Goal: Use online tool/utility

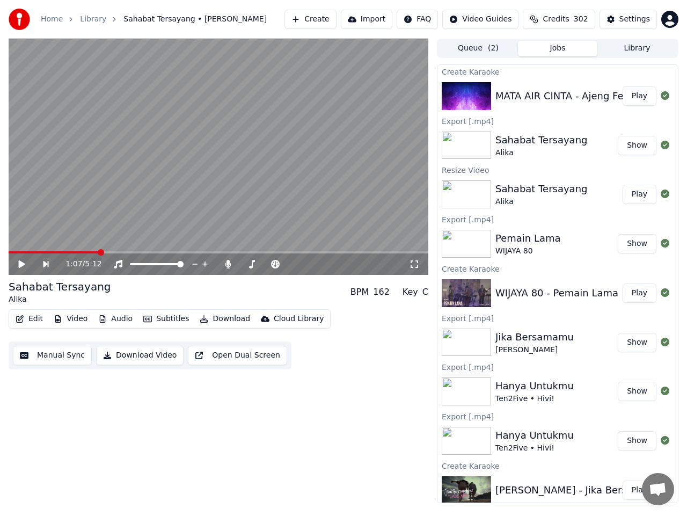
click at [624, 97] on button "Play" at bounding box center [640, 95] width 34 height 19
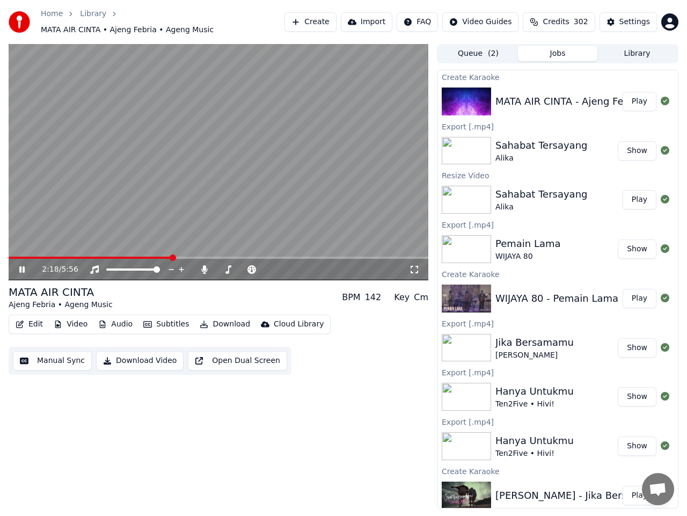
click at [46, 354] on button "Manual Sync" at bounding box center [52, 360] width 79 height 19
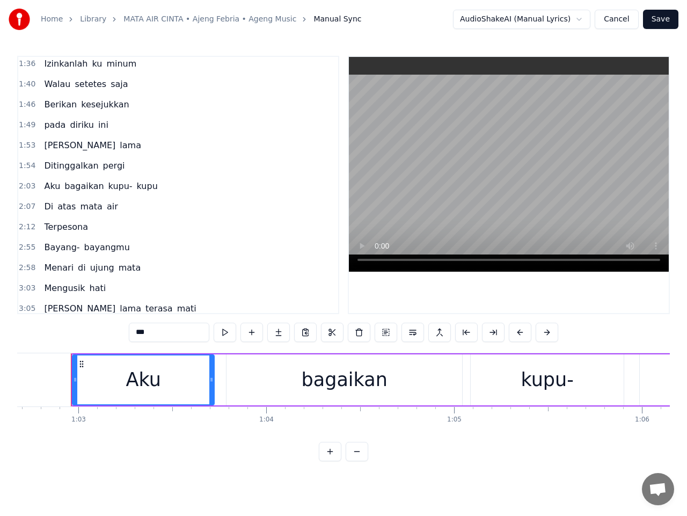
scroll to position [161, 0]
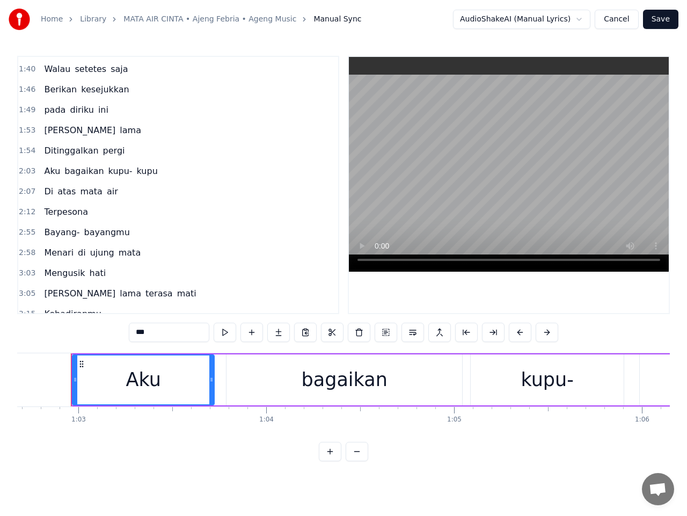
click at [55, 213] on span "Terpesona" at bounding box center [66, 212] width 46 height 12
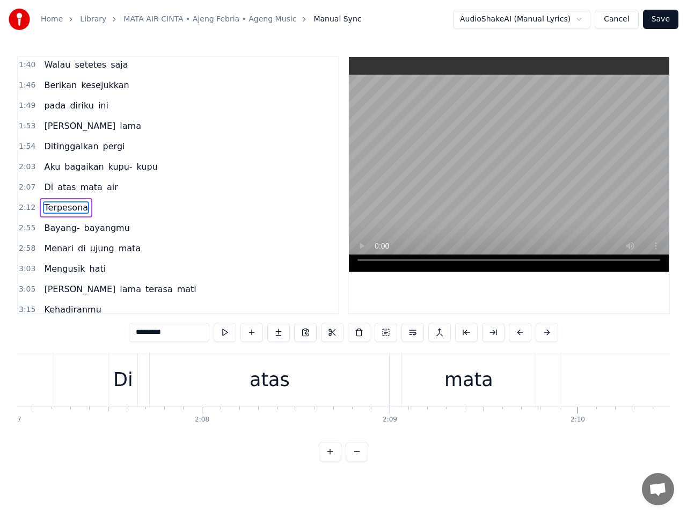
scroll to position [0, 24832]
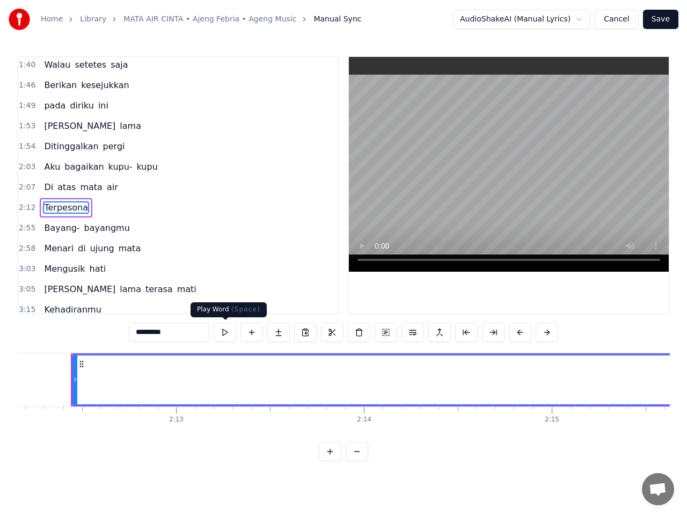
click at [228, 334] on button at bounding box center [225, 332] width 23 height 19
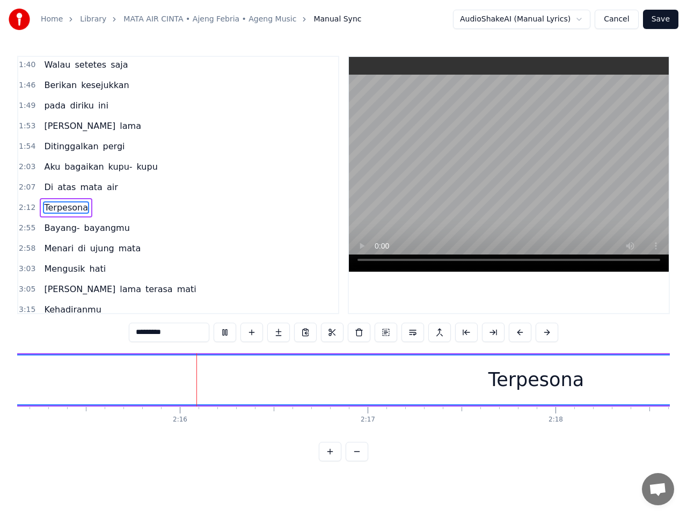
scroll to position [0, 25421]
click at [227, 334] on button at bounding box center [225, 332] width 23 height 19
click at [413, 375] on div "Terpesona" at bounding box center [508, 379] width 2046 height 49
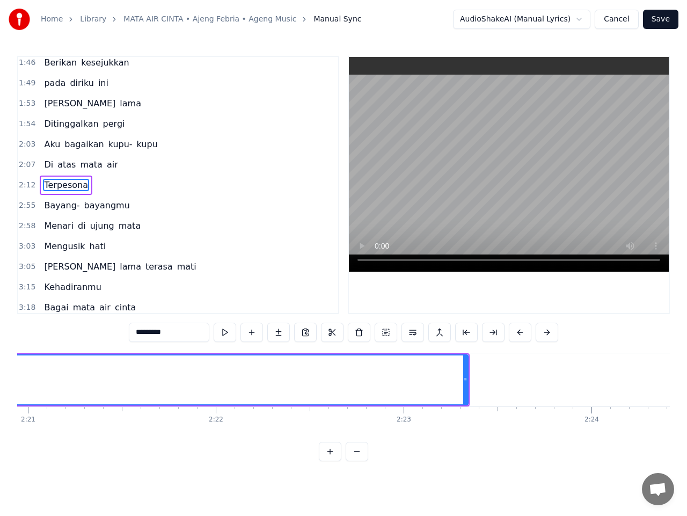
scroll to position [0, 26495]
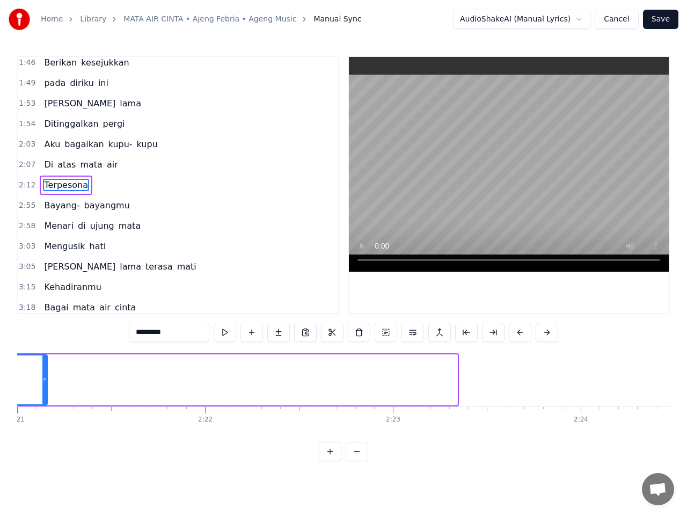
drag, startPoint x: 454, startPoint y: 383, endPoint x: 24, endPoint y: 399, distance: 430.4
click at [42, 384] on div at bounding box center [44, 379] width 4 height 49
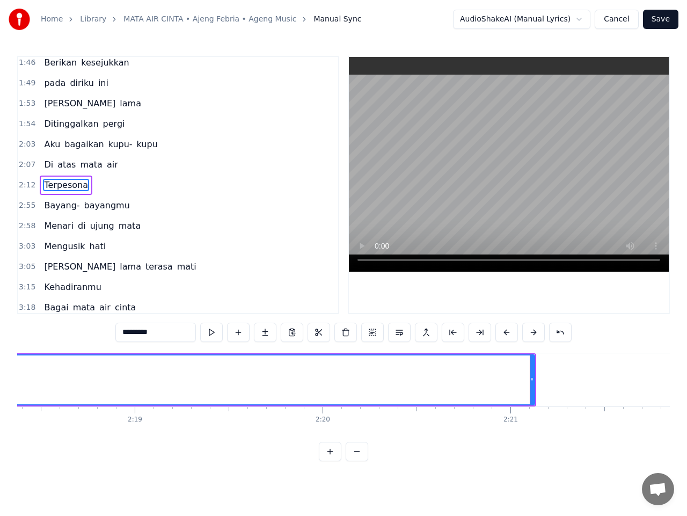
scroll to position [0, 25988]
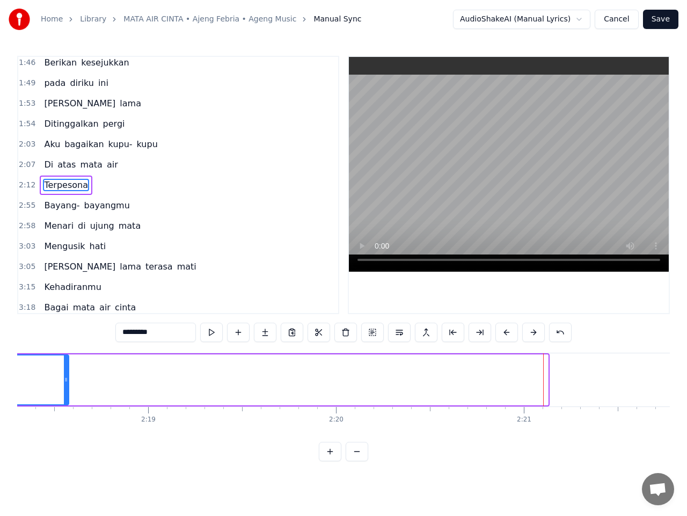
drag, startPoint x: 547, startPoint y: 381, endPoint x: 52, endPoint y: 384, distance: 494.5
click at [64, 383] on icon at bounding box center [66, 379] width 4 height 9
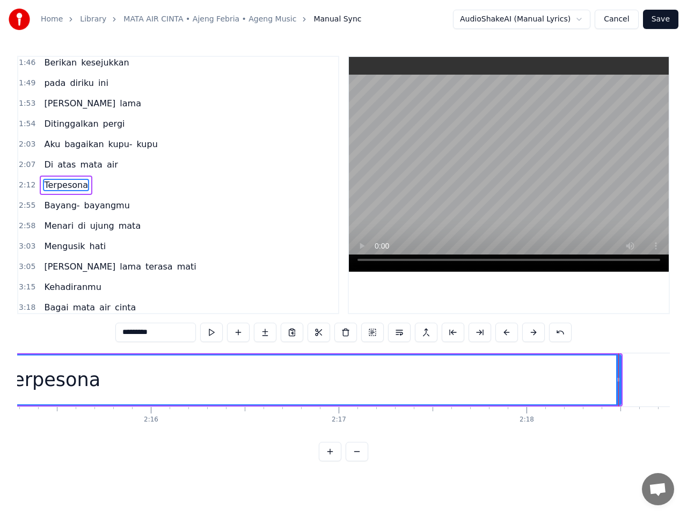
scroll to position [0, 25411]
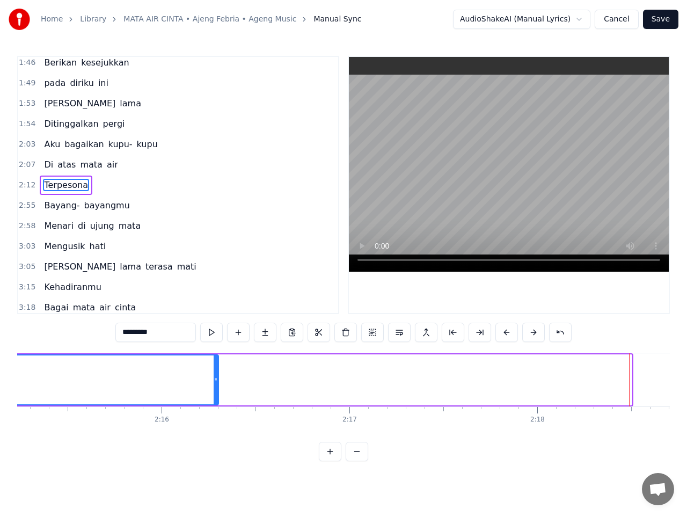
drag, startPoint x: 630, startPoint y: 379, endPoint x: 217, endPoint y: 377, distance: 413.4
click at [217, 377] on icon at bounding box center [216, 379] width 4 height 9
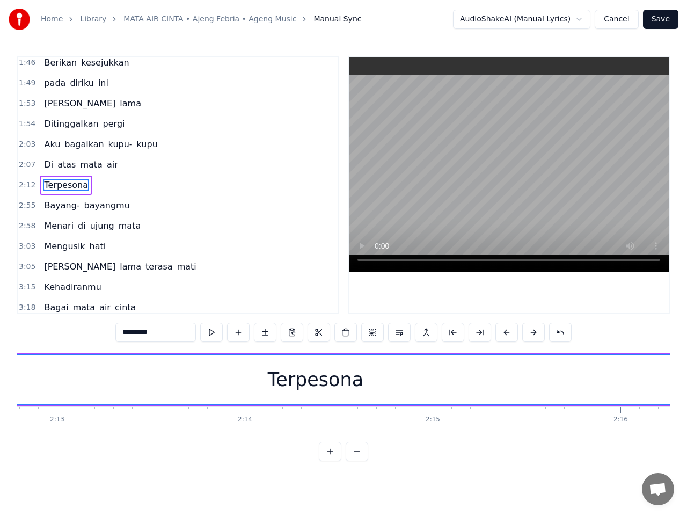
scroll to position [0, 24938]
click at [209, 330] on button at bounding box center [211, 332] width 23 height 19
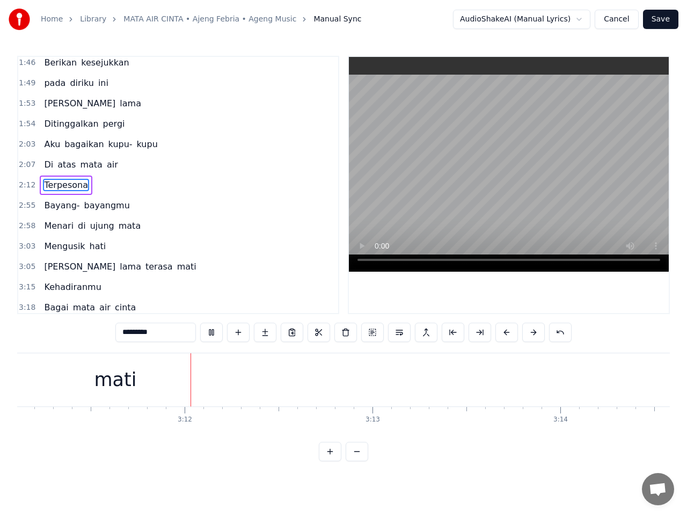
scroll to position [0, 35920]
click at [163, 391] on div "mati" at bounding box center [106, 379] width 1536 height 53
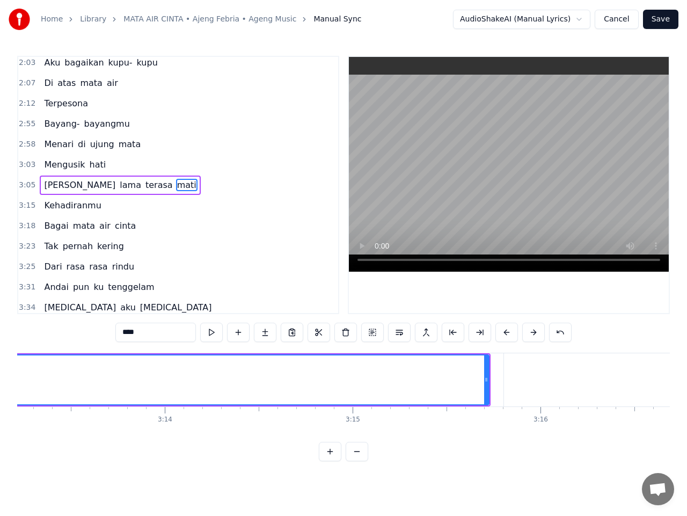
scroll to position [0, 36307]
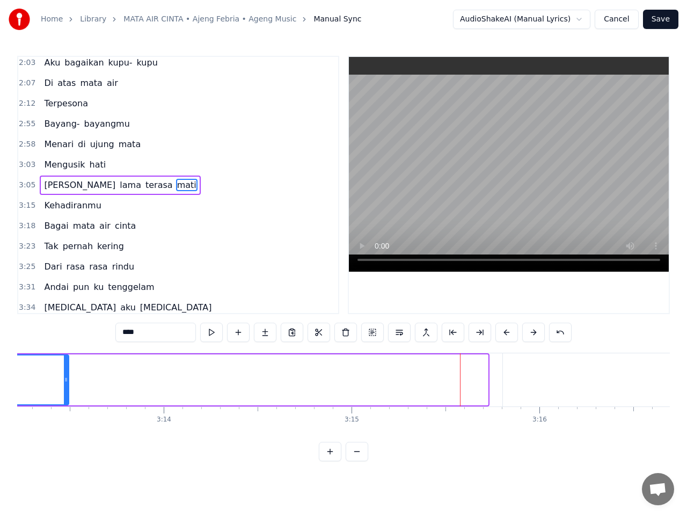
drag, startPoint x: 486, startPoint y: 378, endPoint x: 67, endPoint y: 378, distance: 419.3
click at [67, 378] on icon at bounding box center [66, 379] width 4 height 9
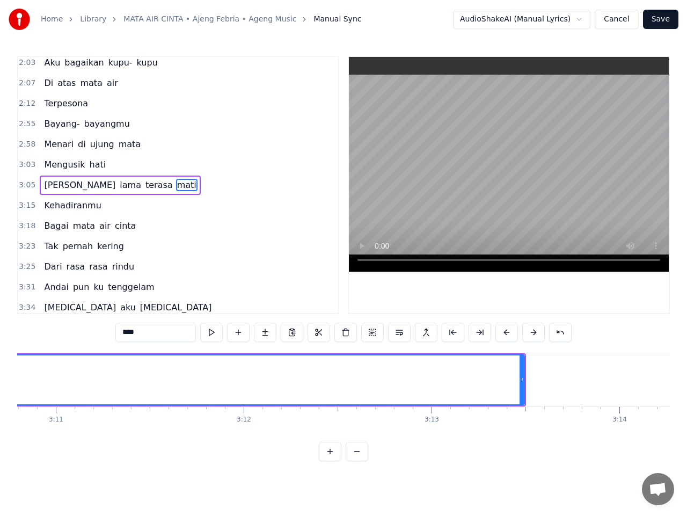
scroll to position [0, 35851]
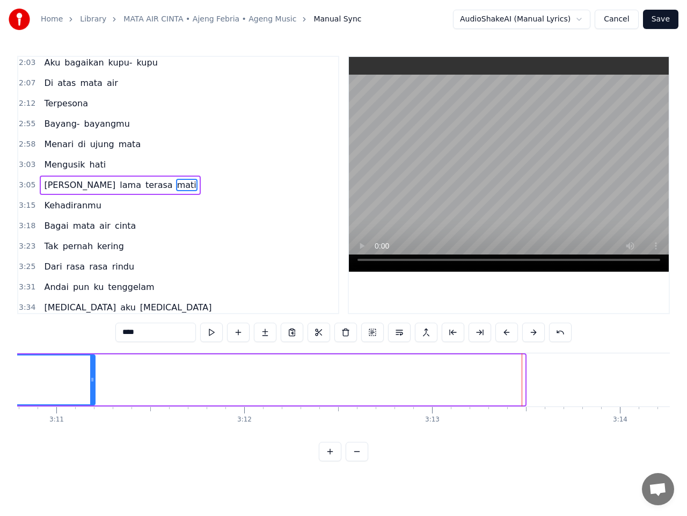
drag, startPoint x: 523, startPoint y: 379, endPoint x: 84, endPoint y: 379, distance: 439.2
click at [90, 379] on icon at bounding box center [92, 379] width 4 height 9
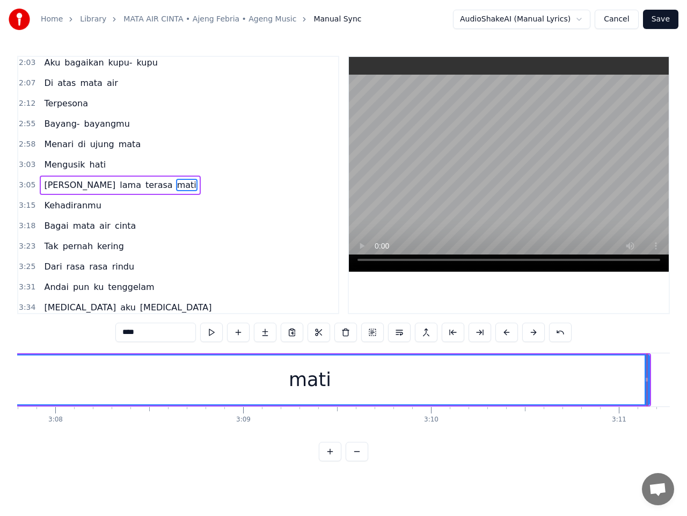
scroll to position [0, 35271]
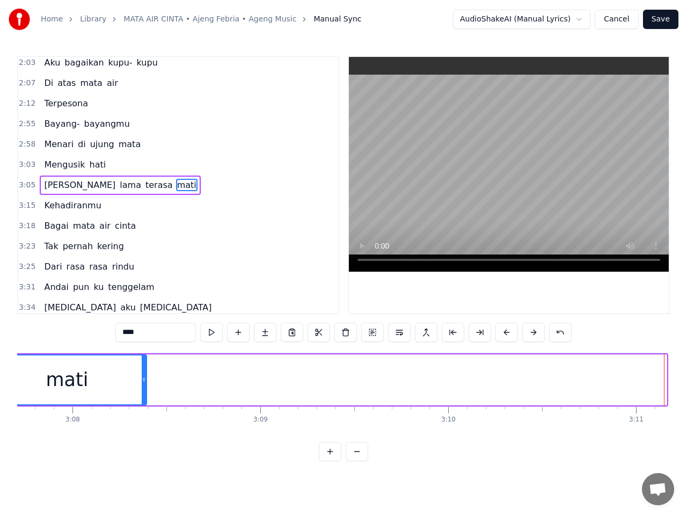
drag, startPoint x: 663, startPoint y: 377, endPoint x: 143, endPoint y: 393, distance: 520.5
click at [143, 393] on div at bounding box center [144, 379] width 4 height 49
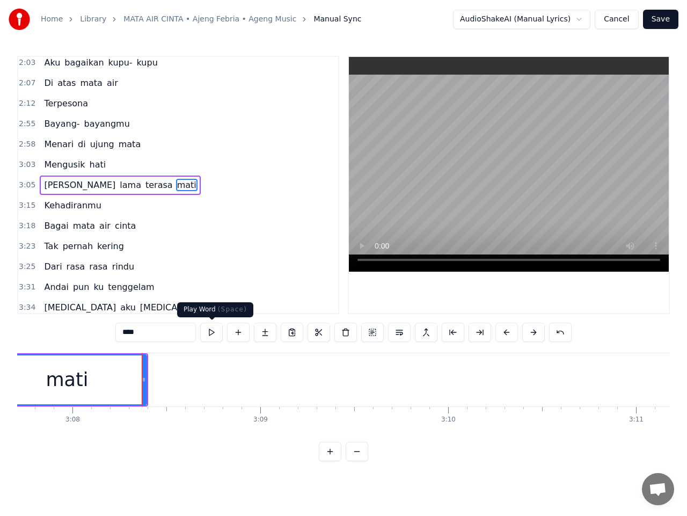
click at [209, 335] on button at bounding box center [211, 332] width 23 height 19
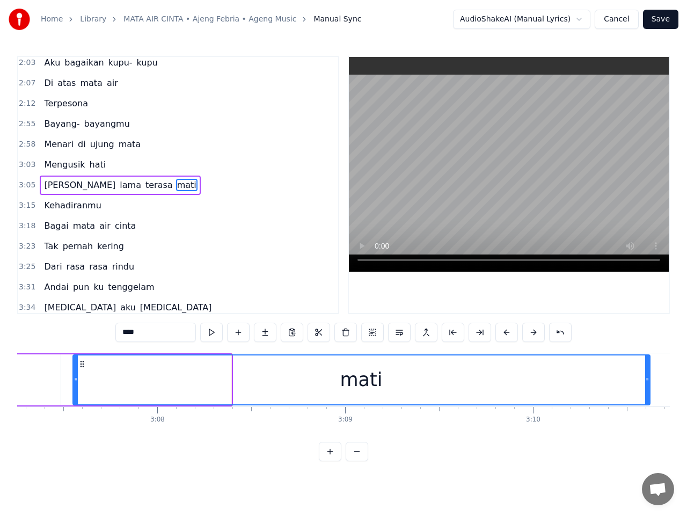
drag, startPoint x: 228, startPoint y: 377, endPoint x: 646, endPoint y: 372, distance: 418.8
click at [646, 372] on div at bounding box center [647, 379] width 4 height 49
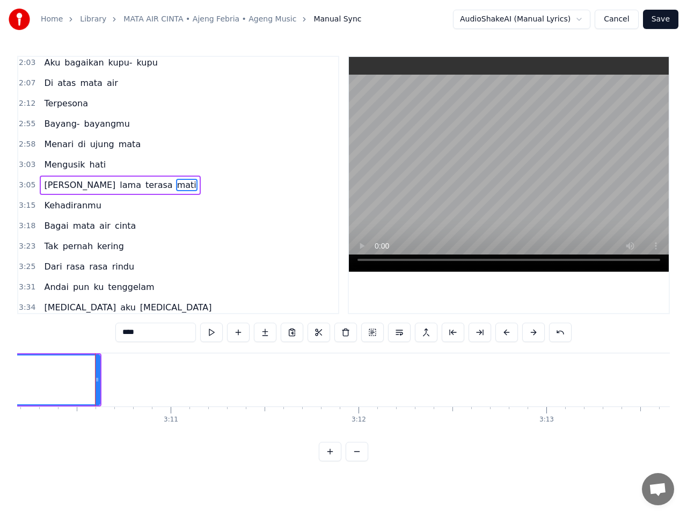
scroll to position [0, 35760]
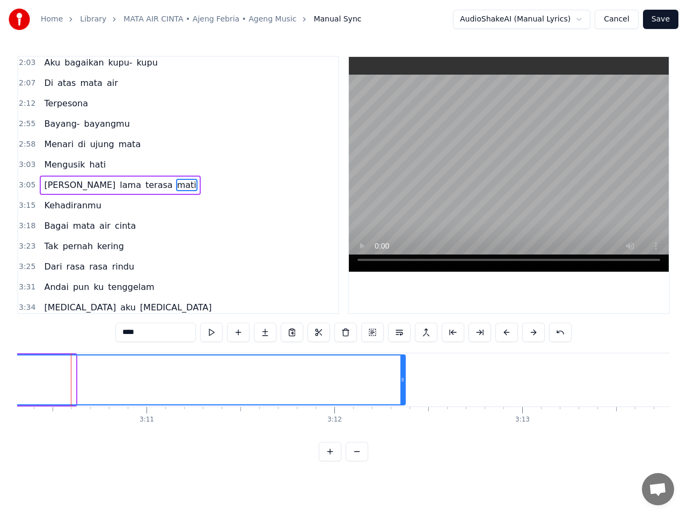
drag, startPoint x: 75, startPoint y: 378, endPoint x: 404, endPoint y: 373, distance: 329.7
click at [404, 373] on div at bounding box center [403, 379] width 4 height 49
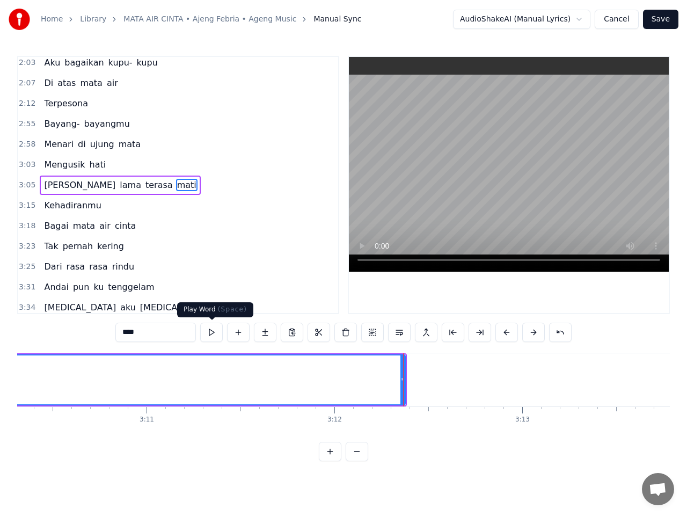
click at [207, 335] on button at bounding box center [211, 332] width 23 height 19
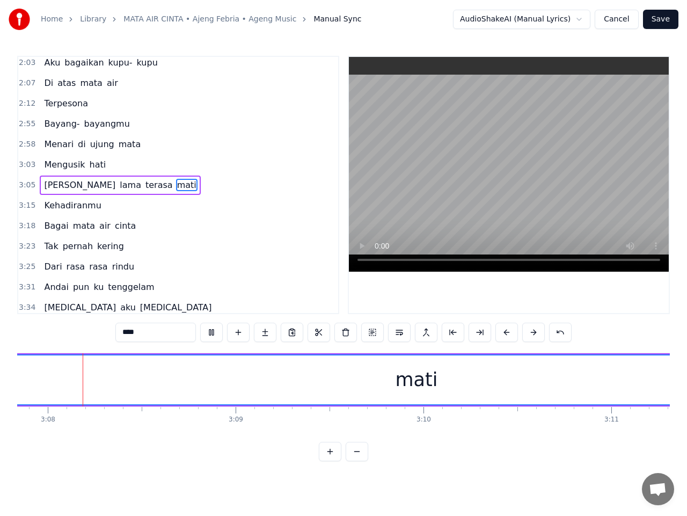
scroll to position [0, 35276]
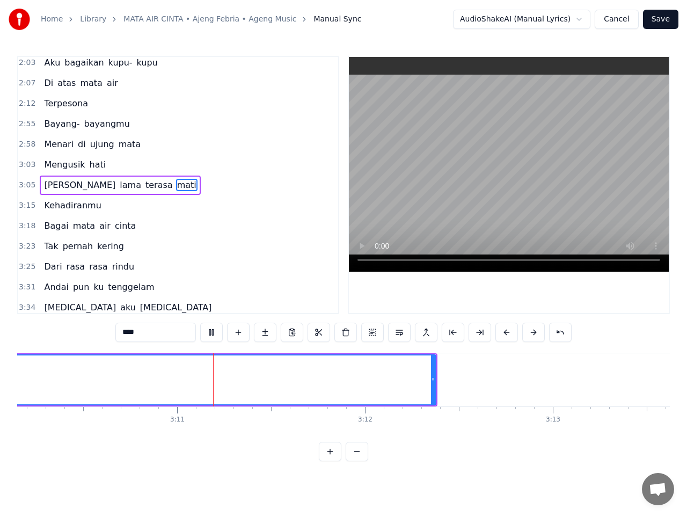
click at [207, 335] on button at bounding box center [211, 332] width 23 height 19
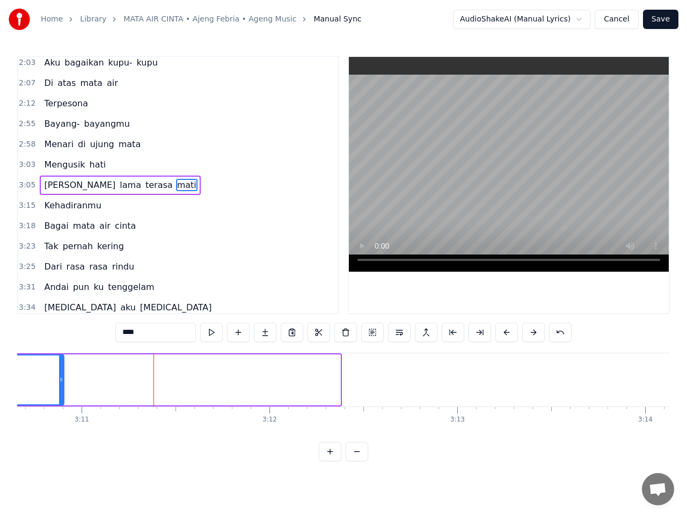
drag, startPoint x: 338, startPoint y: 380, endPoint x: 61, endPoint y: 375, distance: 276.5
click at [61, 375] on icon at bounding box center [61, 379] width 4 height 9
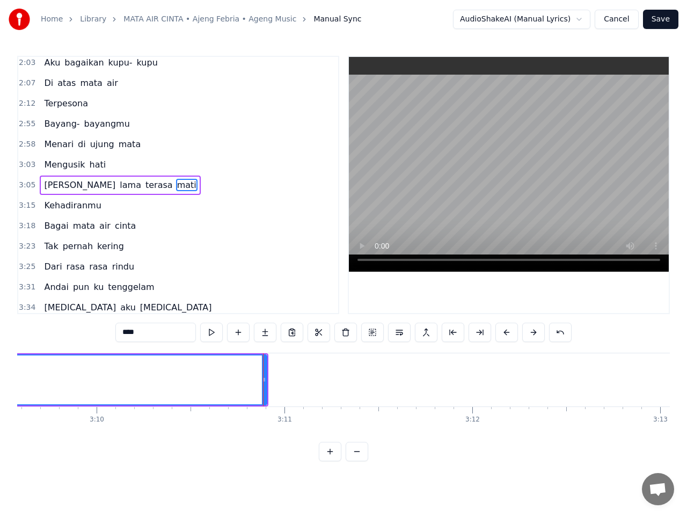
scroll to position [0, 35557]
drag, startPoint x: 331, startPoint y: 378, endPoint x: 317, endPoint y: 378, distance: 14.5
click at [317, 378] on icon at bounding box center [315, 379] width 4 height 9
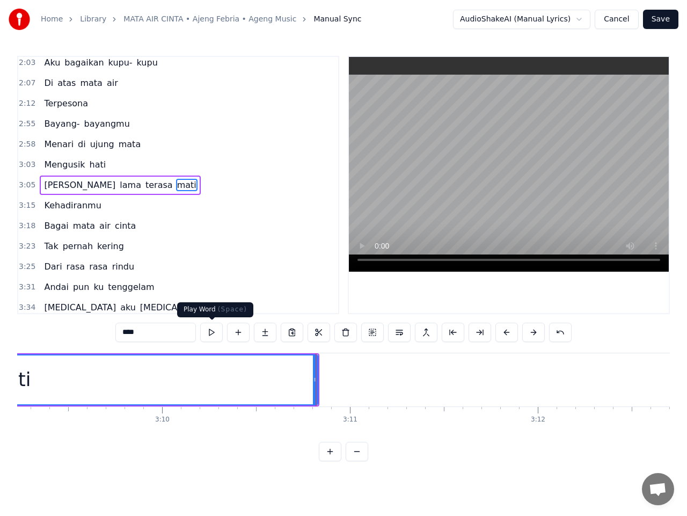
click at [211, 332] on button at bounding box center [211, 332] width 23 height 19
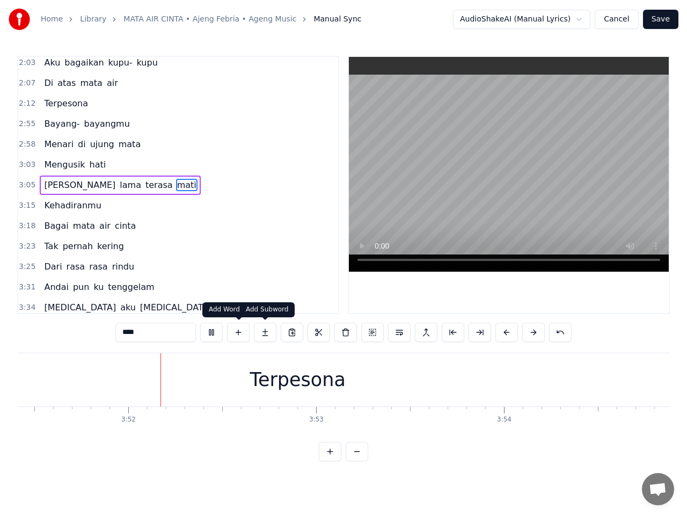
scroll to position [0, 43500]
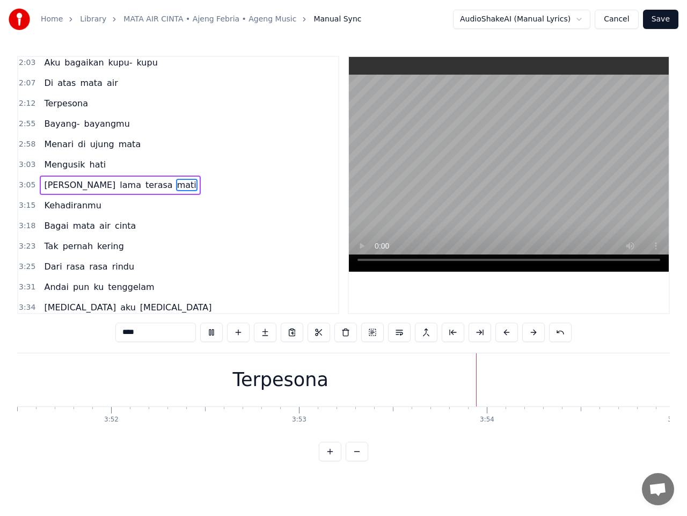
click at [479, 382] on div "Terpesona" at bounding box center [280, 379] width 1389 height 53
type input "*********"
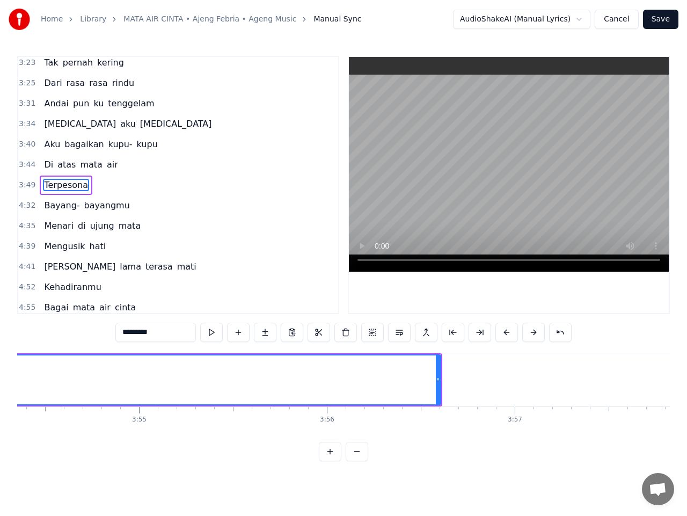
scroll to position [0, 44037]
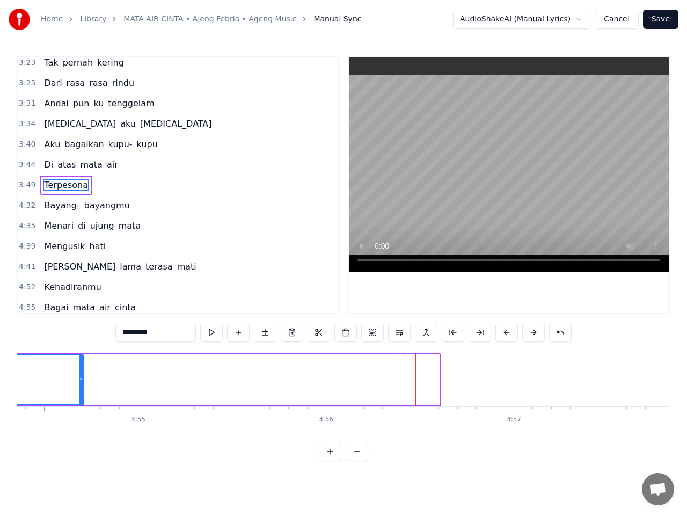
drag, startPoint x: 436, startPoint y: 381, endPoint x: 61, endPoint y: 390, distance: 375.9
click at [79, 390] on div at bounding box center [81, 379] width 4 height 49
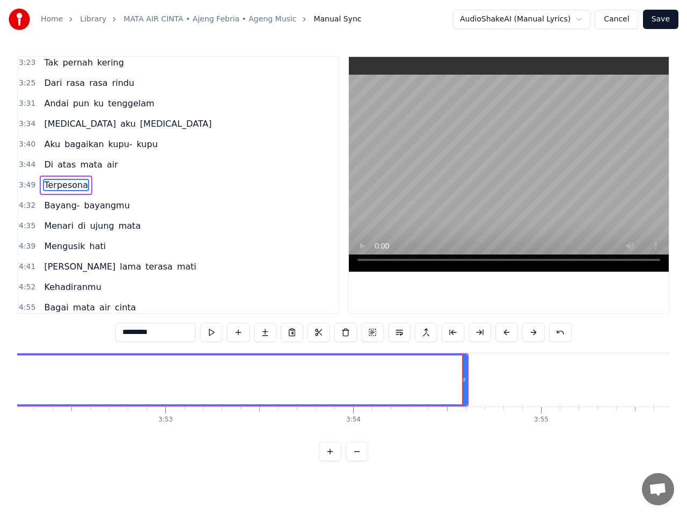
scroll to position [0, 43618]
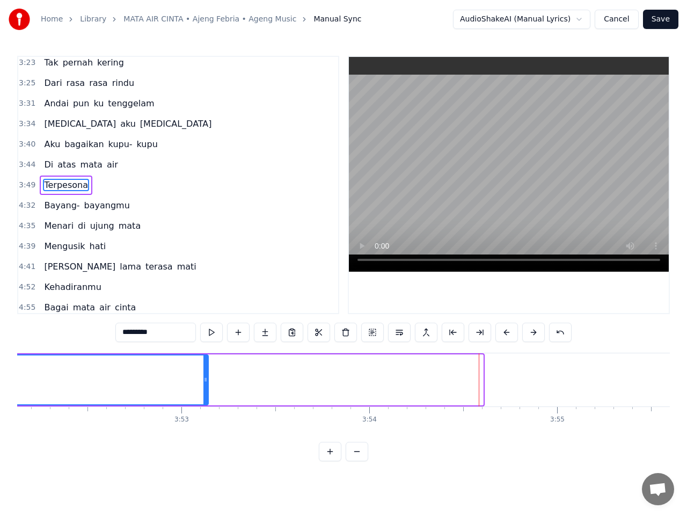
drag, startPoint x: 481, startPoint y: 385, endPoint x: 206, endPoint y: 385, distance: 274.9
click at [206, 385] on div at bounding box center [205, 379] width 4 height 49
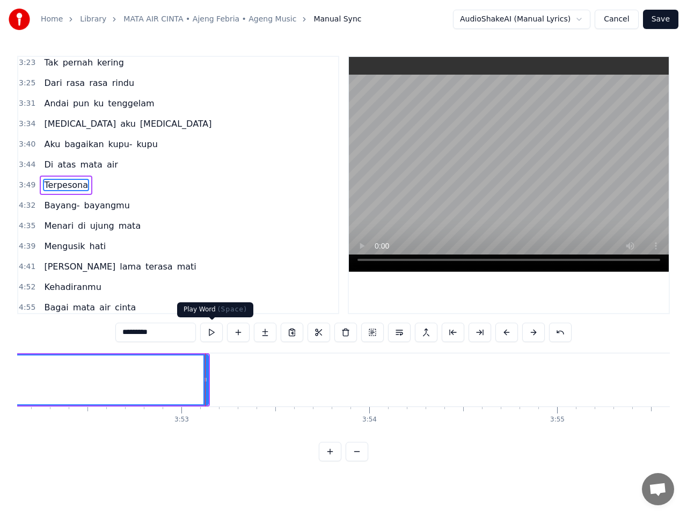
click at [214, 332] on button at bounding box center [211, 332] width 23 height 19
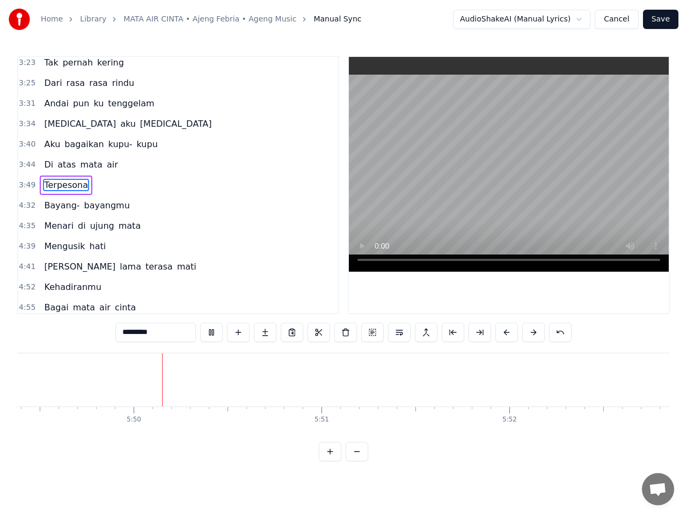
scroll to position [0, 65667]
click at [661, 18] on button "Save" at bounding box center [660, 19] width 35 height 19
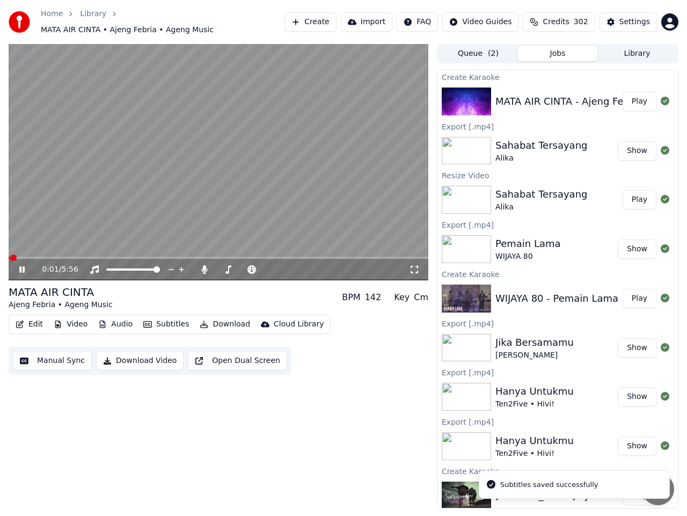
click at [19, 266] on icon at bounding box center [29, 269] width 25 height 9
click at [149, 354] on button "Download Video" at bounding box center [140, 360] width 88 height 19
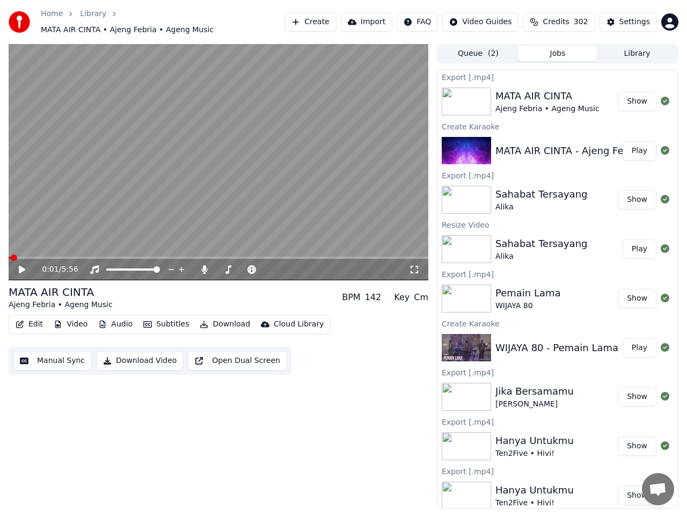
click at [630, 46] on button "Library" at bounding box center [637, 54] width 79 height 16
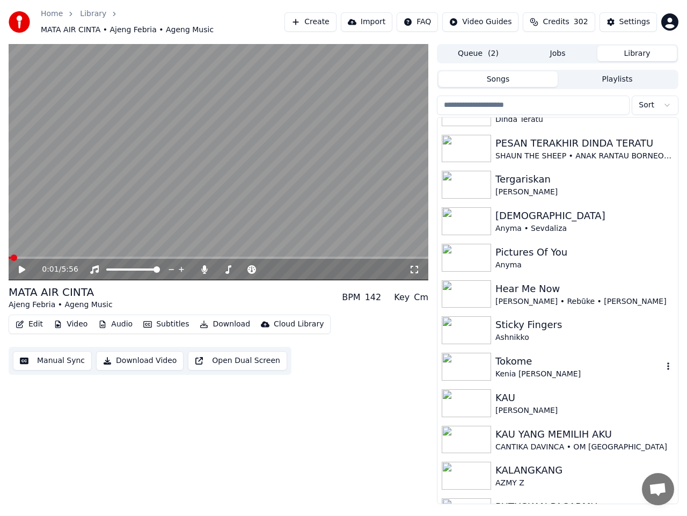
scroll to position [752, 0]
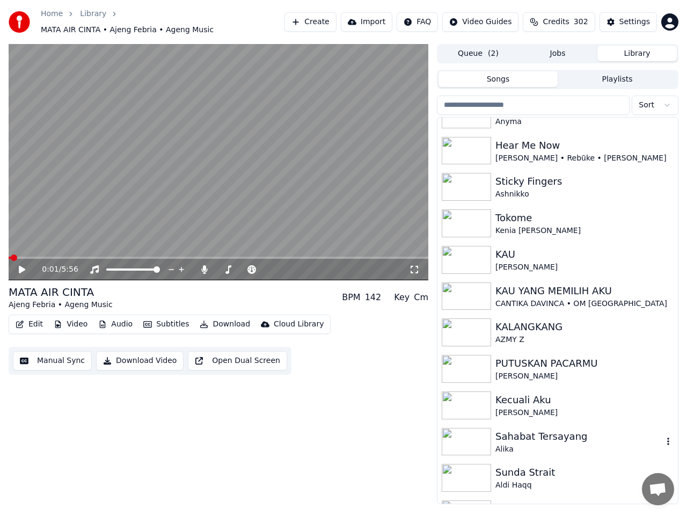
click at [522, 432] on div "Sahabat Tersayang" at bounding box center [580, 436] width 168 height 15
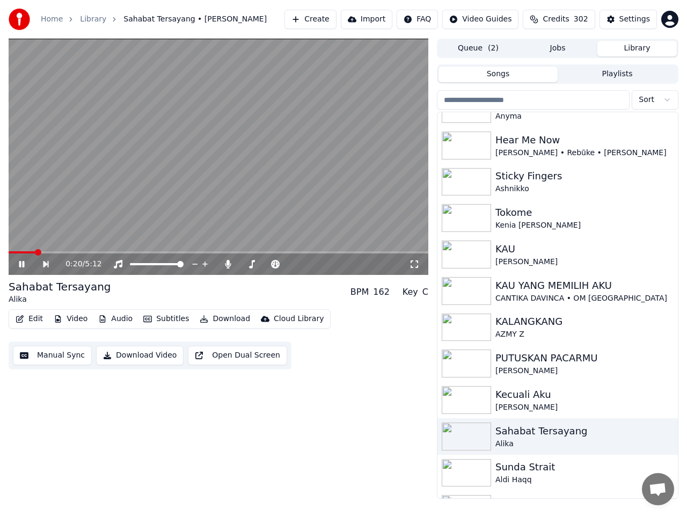
click at [35, 251] on span at bounding box center [219, 252] width 420 height 2
click at [21, 264] on icon at bounding box center [29, 264] width 24 height 9
click at [187, 141] on video at bounding box center [219, 157] width 420 height 236
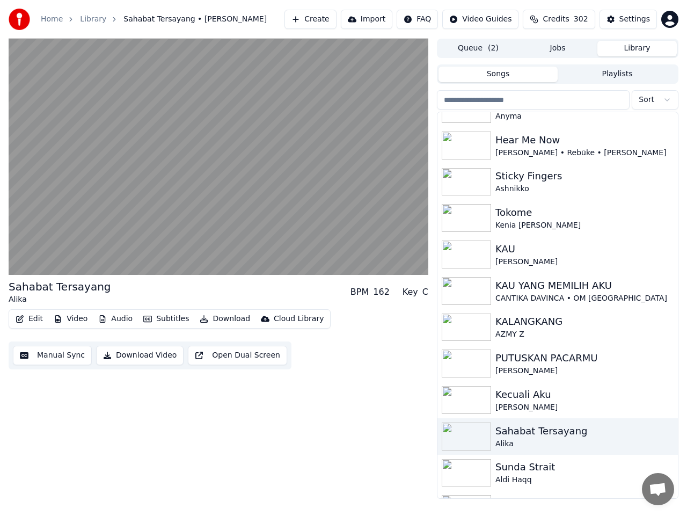
click at [79, 321] on button "Video" at bounding box center [70, 318] width 42 height 15
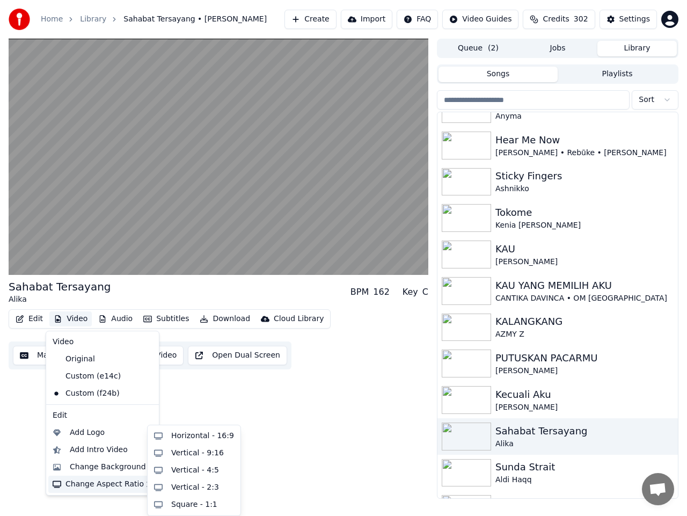
click at [104, 481] on div "Change Aspect Ratio" at bounding box center [102, 484] width 108 height 17
click at [288, 406] on div "Sahabat Tersayang Alika BPM 162 Key C Edit Video Audio Subtitles Download Cloud…" at bounding box center [219, 269] width 420 height 460
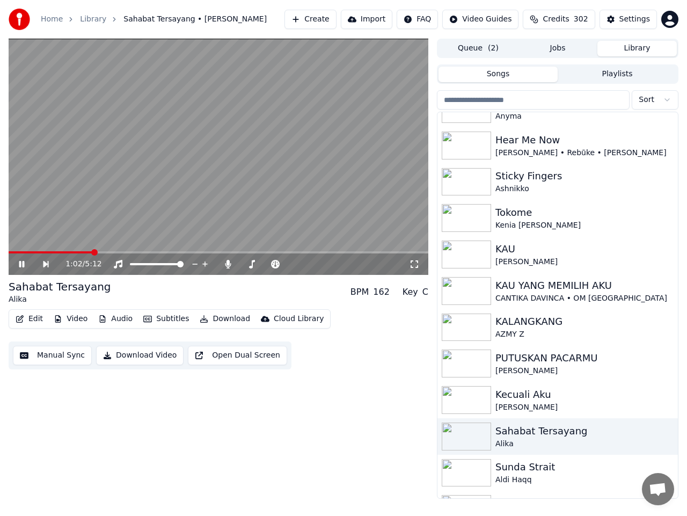
click at [22, 265] on icon at bounding box center [29, 264] width 24 height 9
click at [334, 17] on button "Create" at bounding box center [311, 19] width 52 height 19
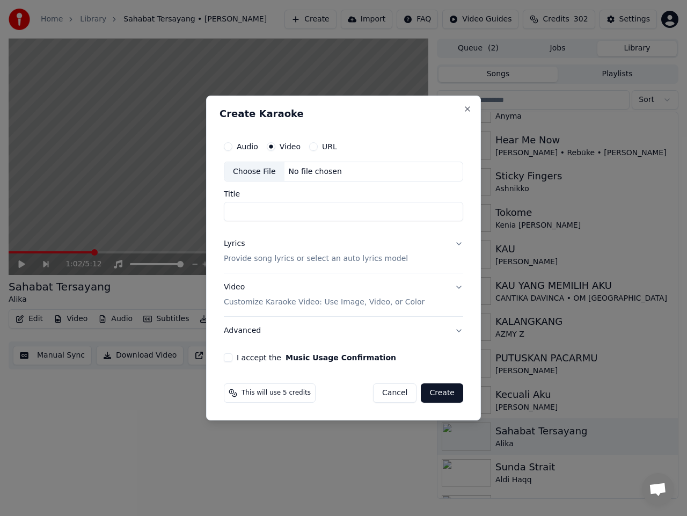
click at [232, 147] on div "Audio" at bounding box center [241, 146] width 34 height 9
click at [228, 149] on button "Audio" at bounding box center [228, 146] width 9 height 9
click at [276, 148] on div "Video" at bounding box center [284, 146] width 34 height 9
click at [289, 149] on label "Video" at bounding box center [290, 147] width 21 height 8
click at [275, 149] on button "Video" at bounding box center [271, 146] width 9 height 9
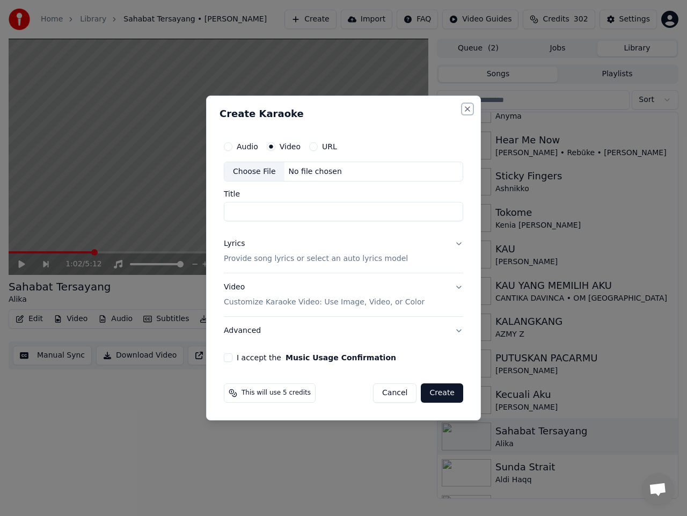
click at [467, 112] on button "Close" at bounding box center [467, 109] width 9 height 9
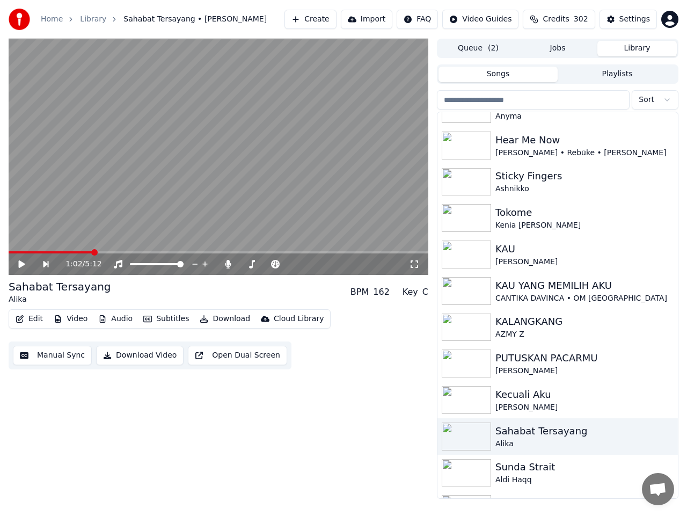
click at [55, 359] on button "Manual Sync" at bounding box center [52, 355] width 79 height 19
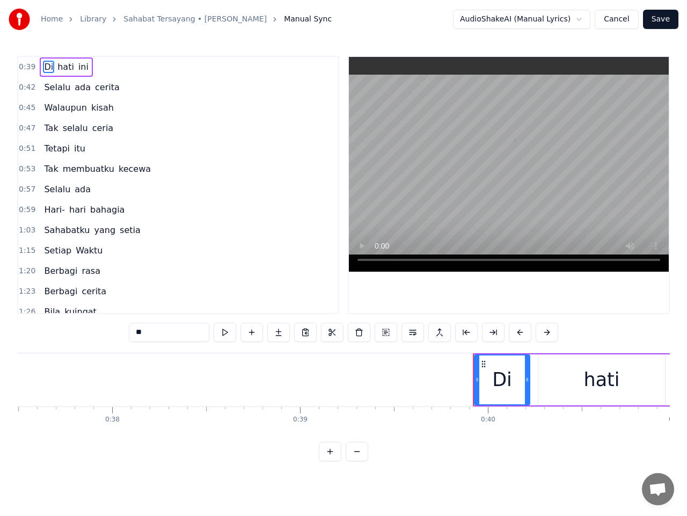
scroll to position [0, 7447]
